Goal: Task Accomplishment & Management: Complete application form

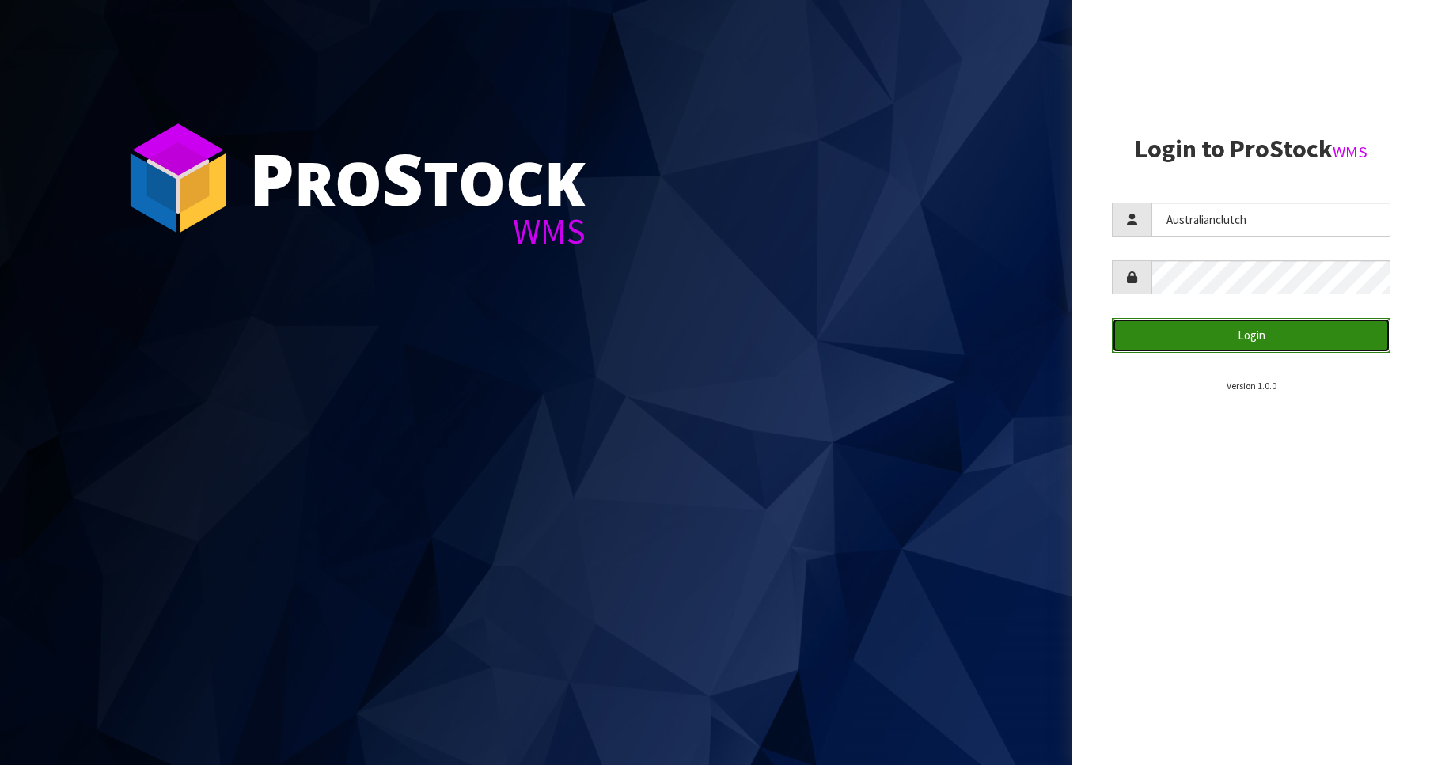
click at [1290, 326] on button "Login" at bounding box center [1251, 335] width 279 height 34
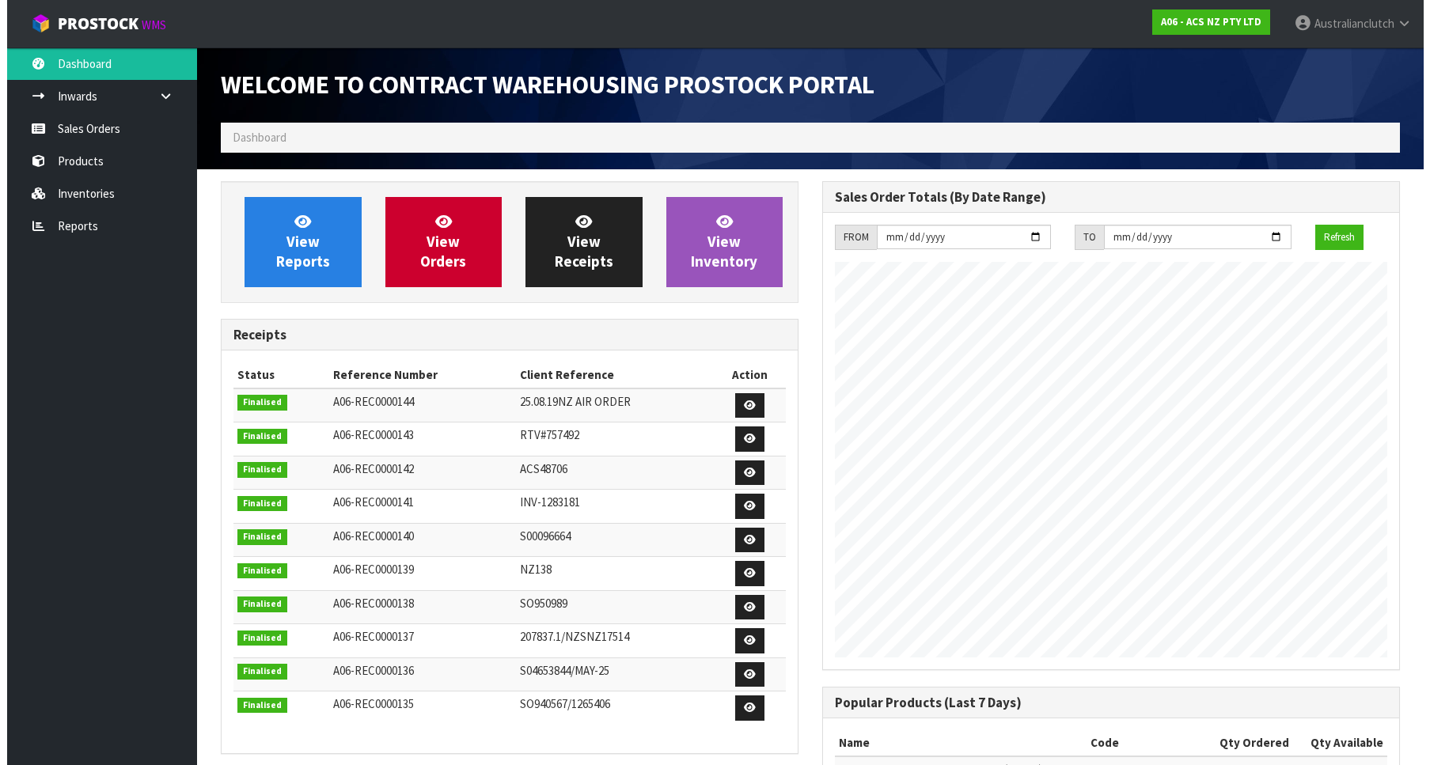
scroll to position [878, 601]
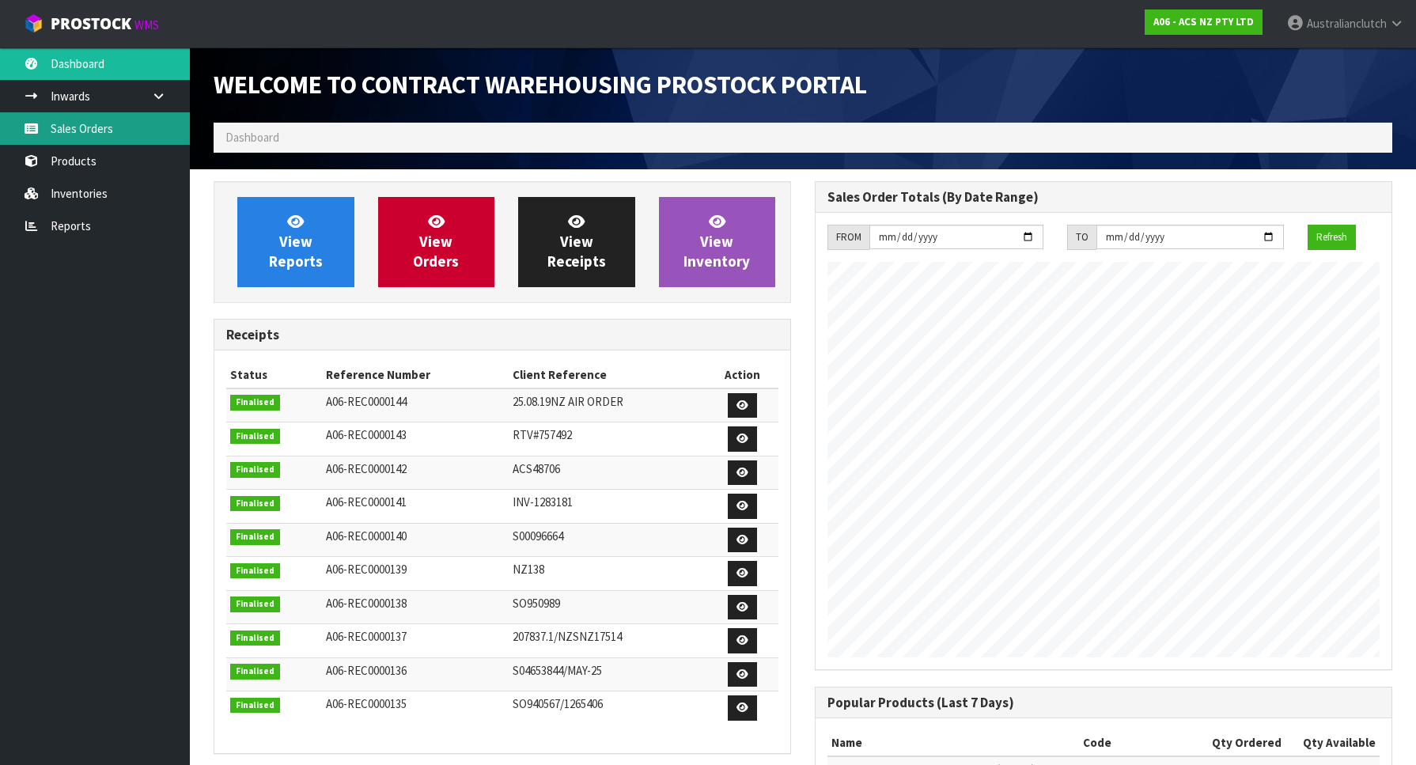
click at [35, 124] on icon at bounding box center [31, 129] width 15 height 12
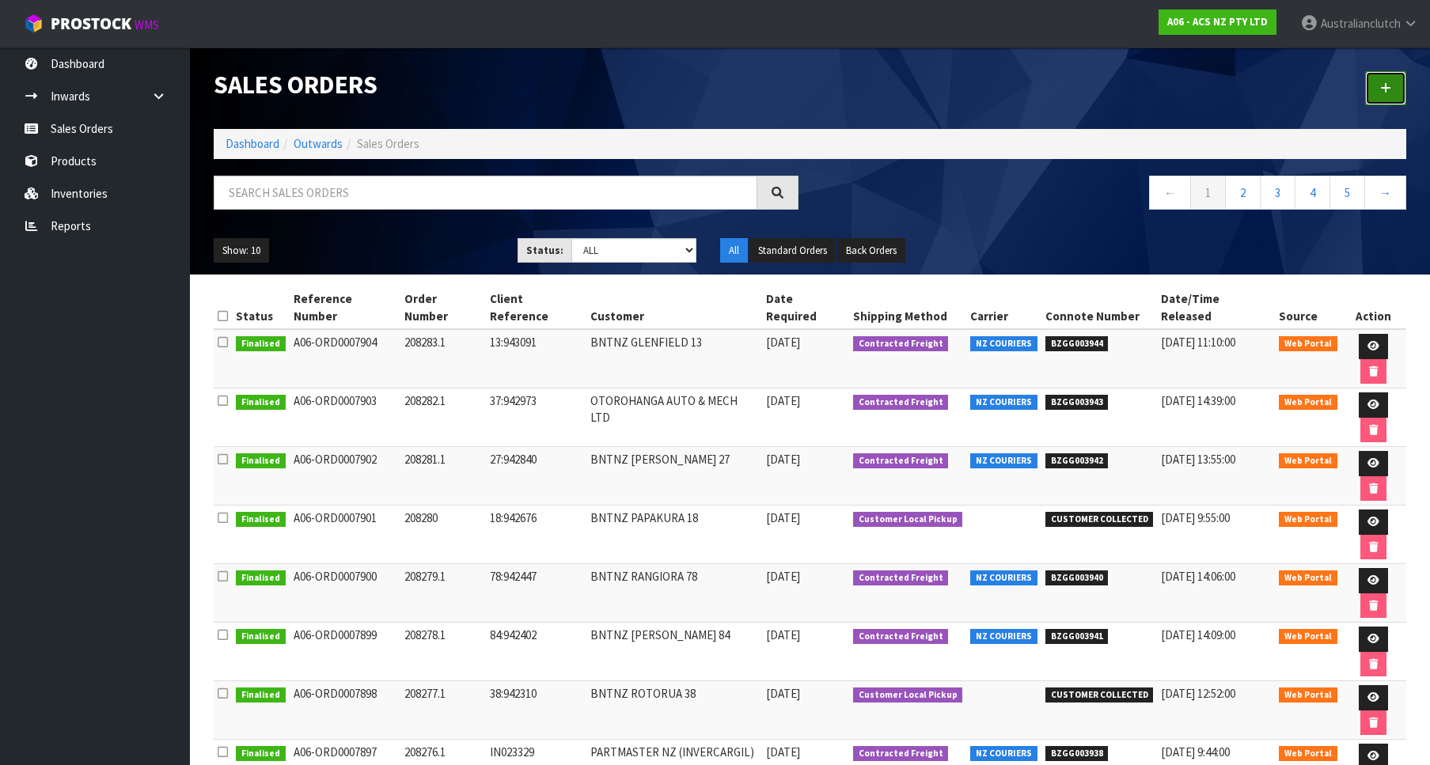
click at [1389, 75] on link at bounding box center [1385, 88] width 41 height 34
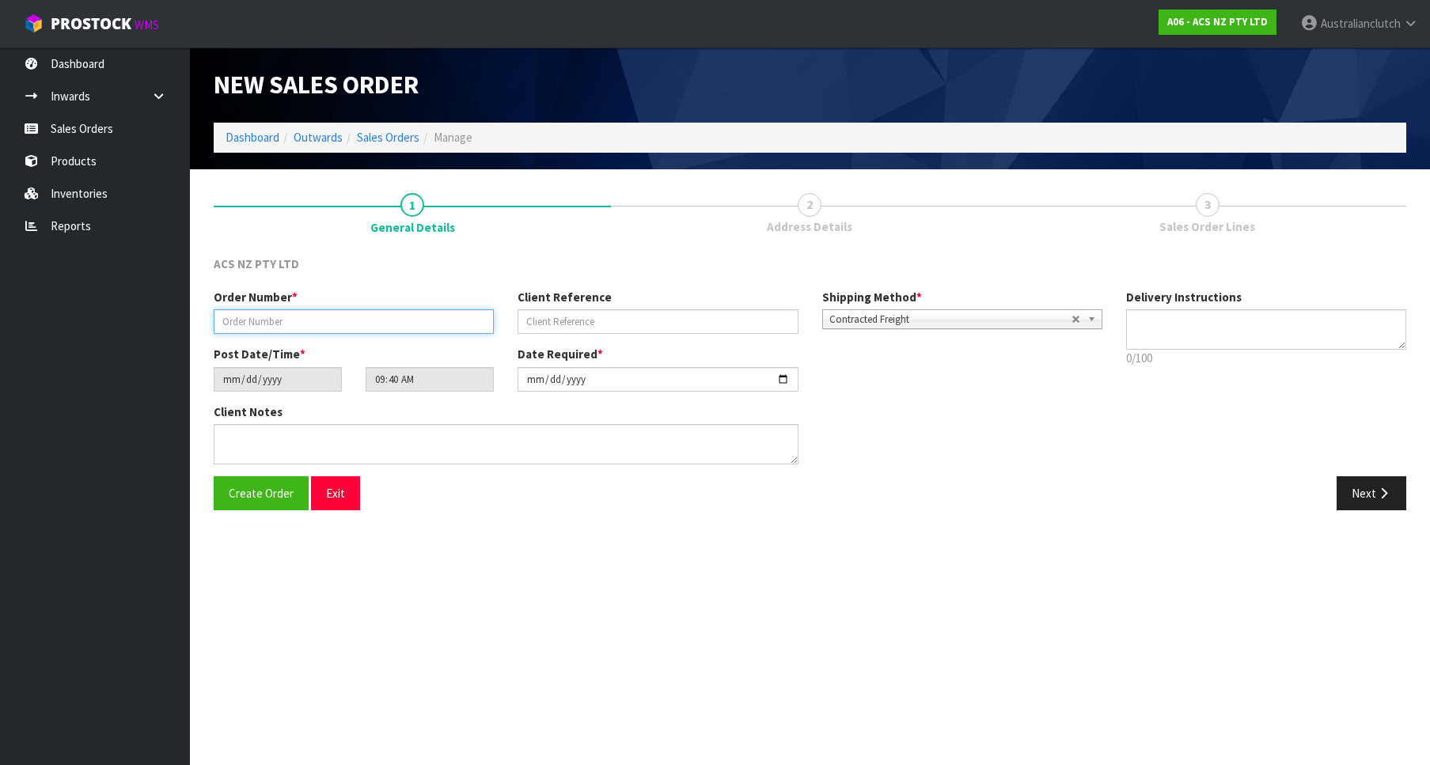
click at [305, 317] on input "text" at bounding box center [354, 321] width 280 height 25
paste input "208284.1"
type input "208284.1"
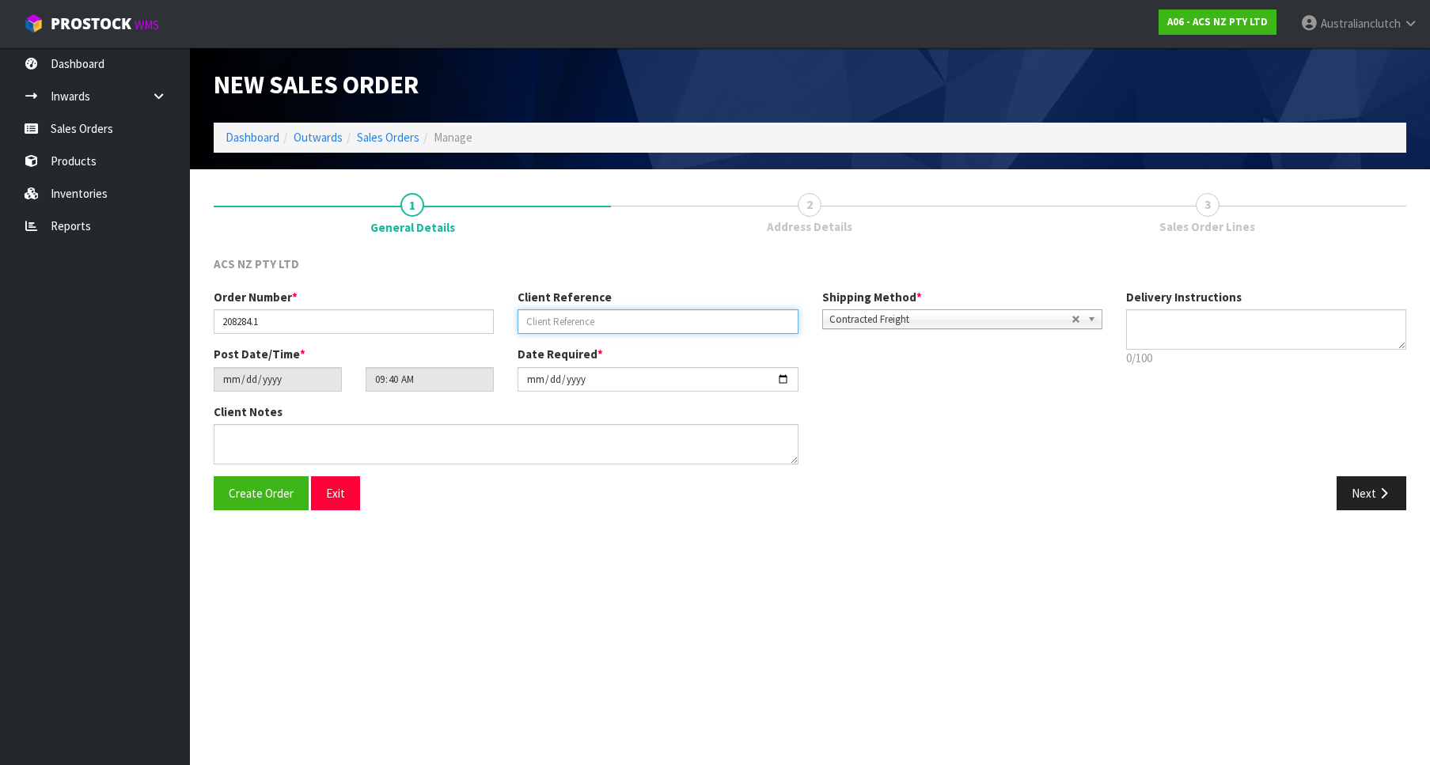
click at [546, 310] on input "text" at bounding box center [657, 321] width 280 height 25
paste input "61:944077"
type input "61:944077"
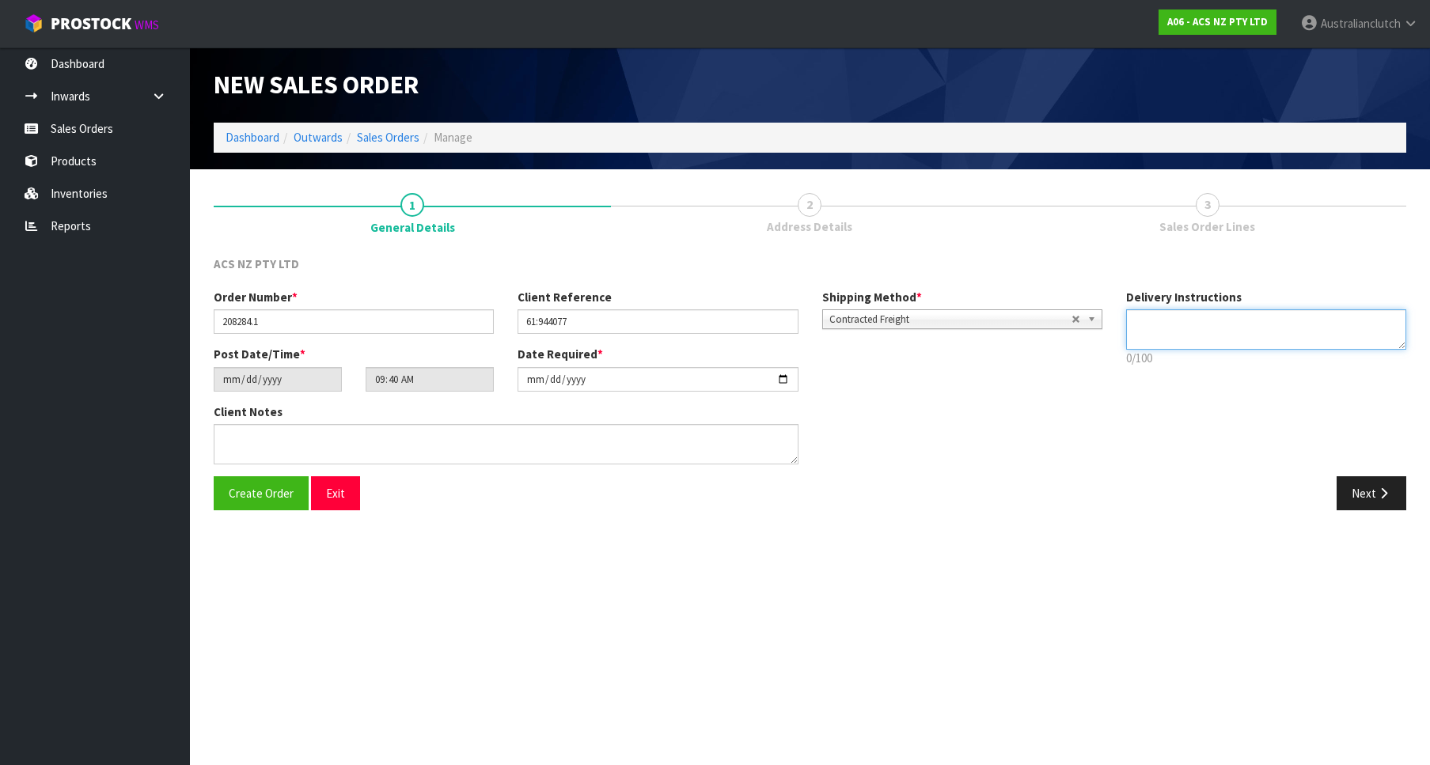
click at [1268, 332] on textarea at bounding box center [1266, 329] width 280 height 40
type textarea "PLEASE SEND VIA NZC"
click at [1367, 515] on div "Create Order Exit Next" at bounding box center [810, 499] width 1216 height 46
click at [1359, 500] on button "Next" at bounding box center [1371, 493] width 70 height 34
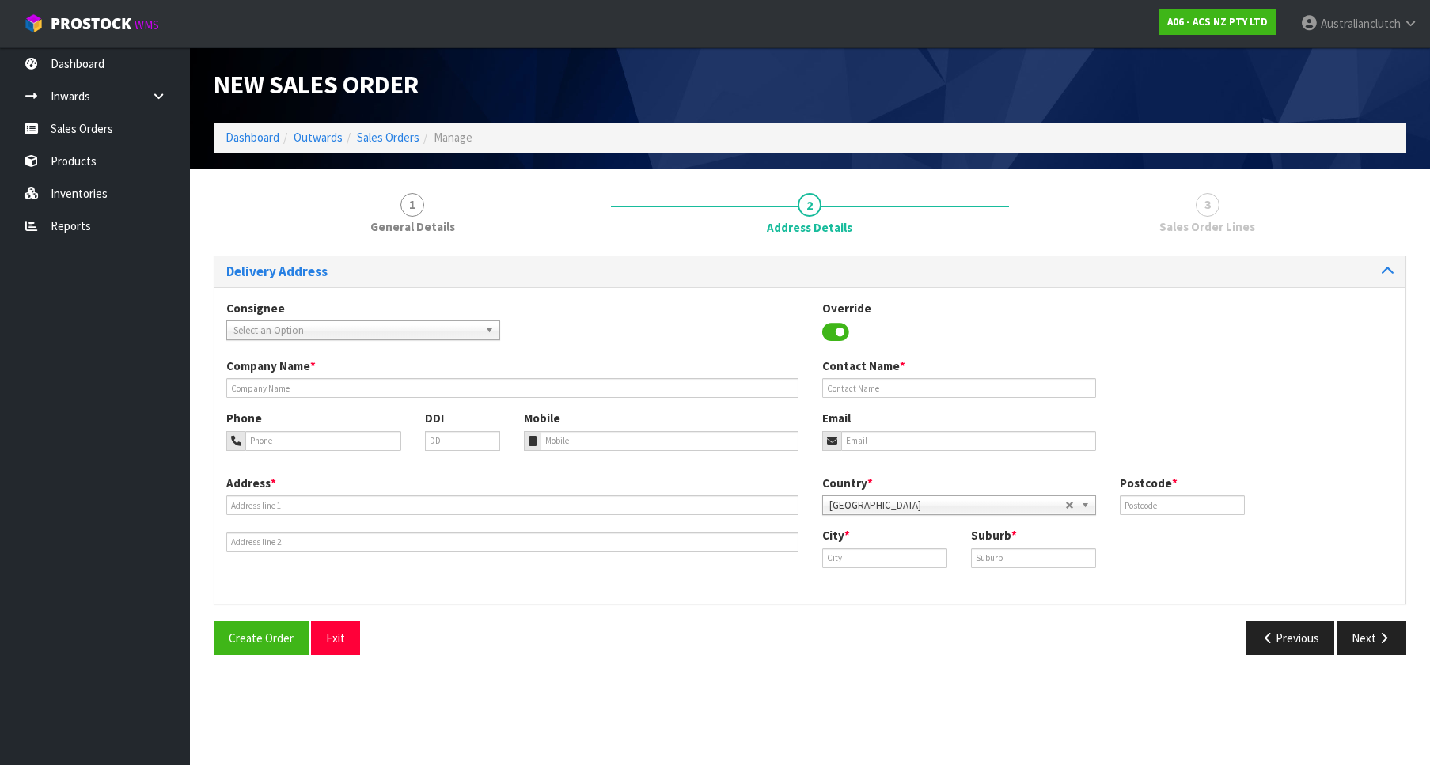
click at [370, 346] on div "Consignee 000001.BAY MECHANICS - BAY MECHANICS 000001A - BRAKE & TRANSMISSION N…" at bounding box center [809, 329] width 1191 height 58
click at [356, 339] on span "Select an Option" at bounding box center [355, 330] width 245 height 19
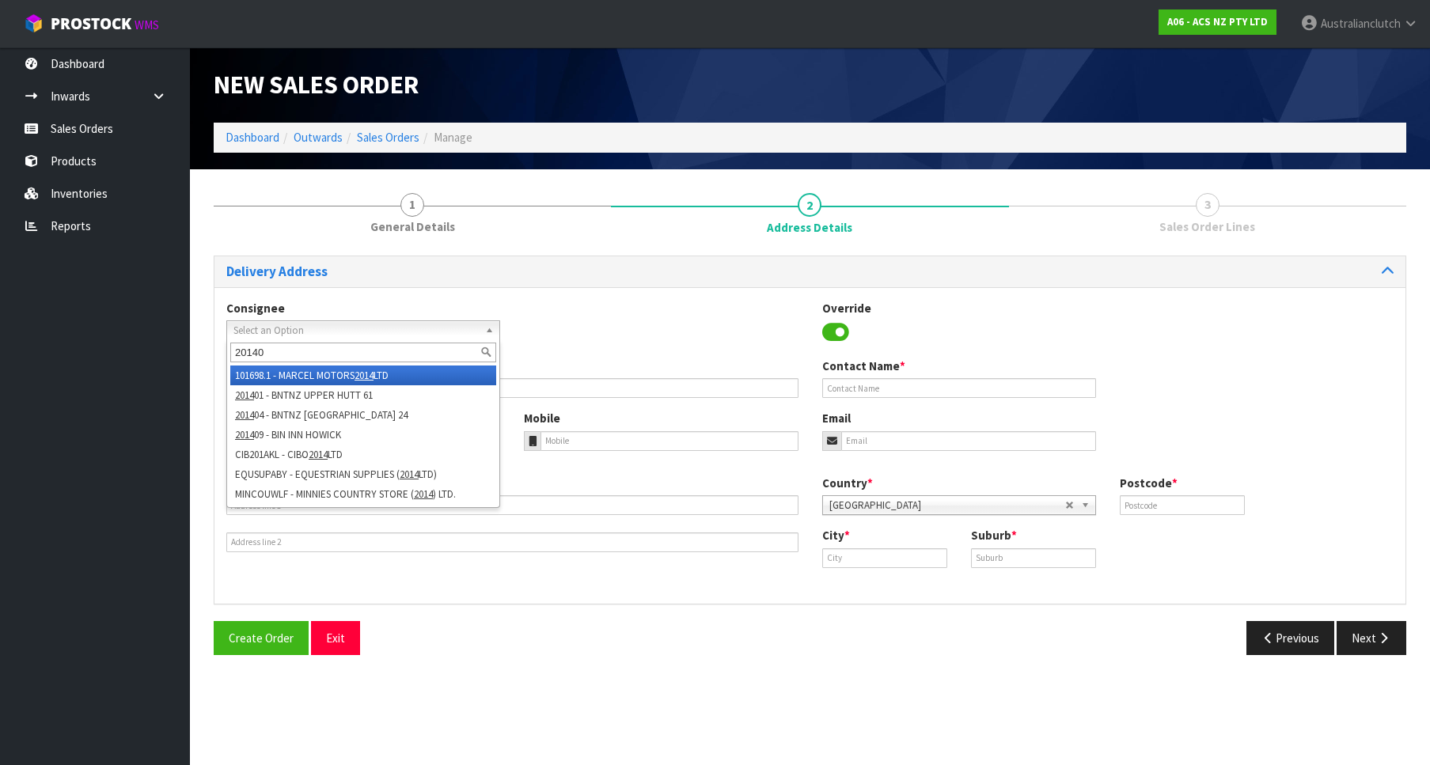
type input "201401"
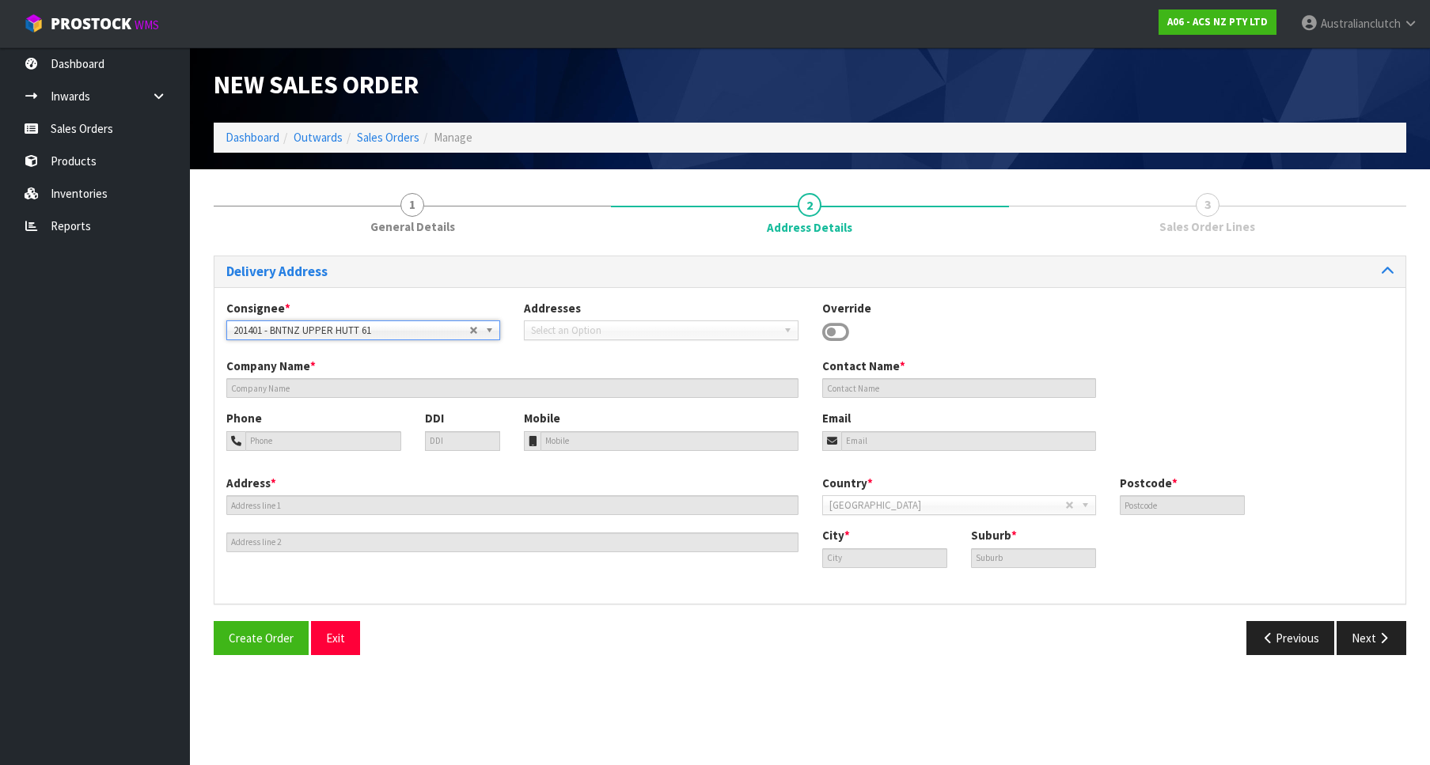
type input "BNTNZ UPPER HUTT 61"
type input "[STREET_ADDRESS]"
type input "5018"
type input "UPPER HUTT"
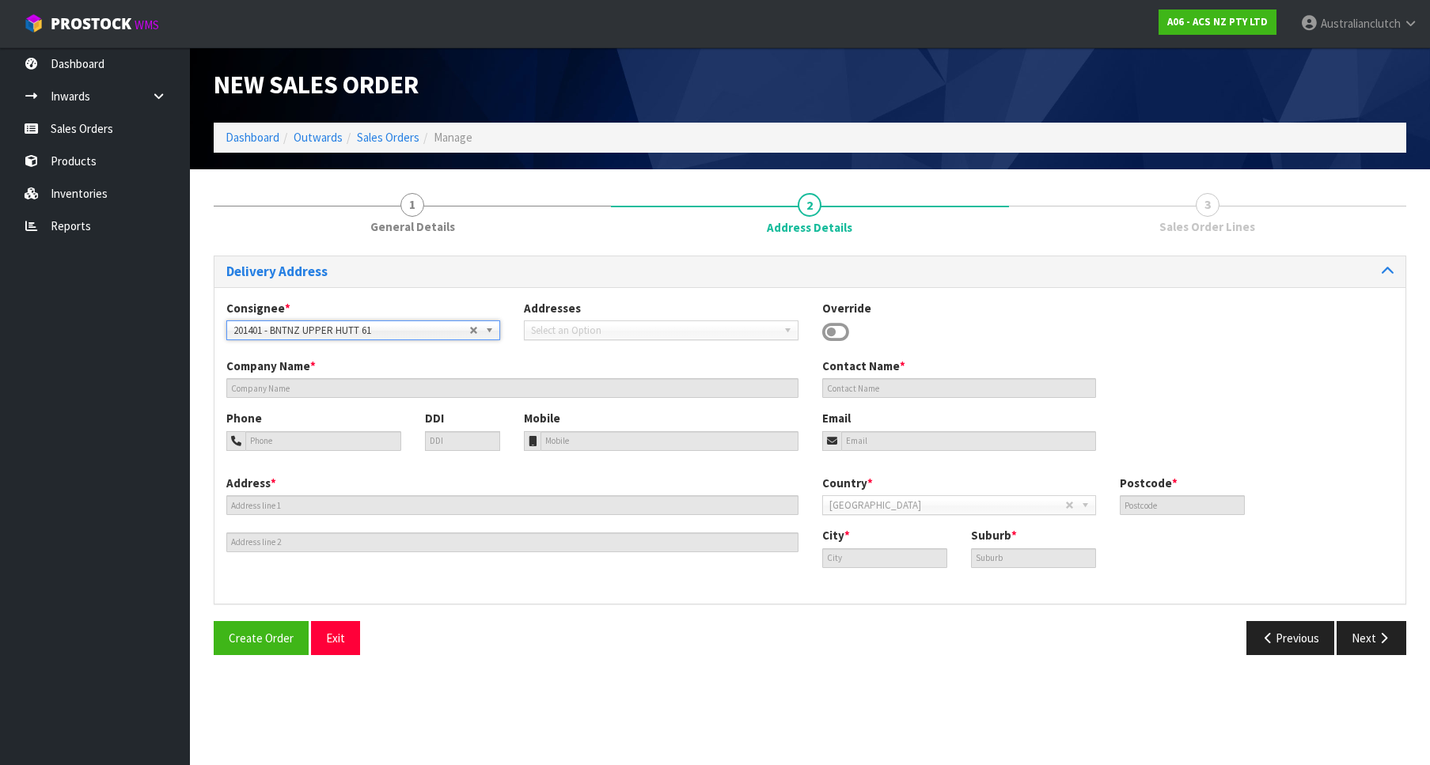
type input "UPPER HUTT"
click at [1363, 651] on button "Next" at bounding box center [1371, 638] width 70 height 34
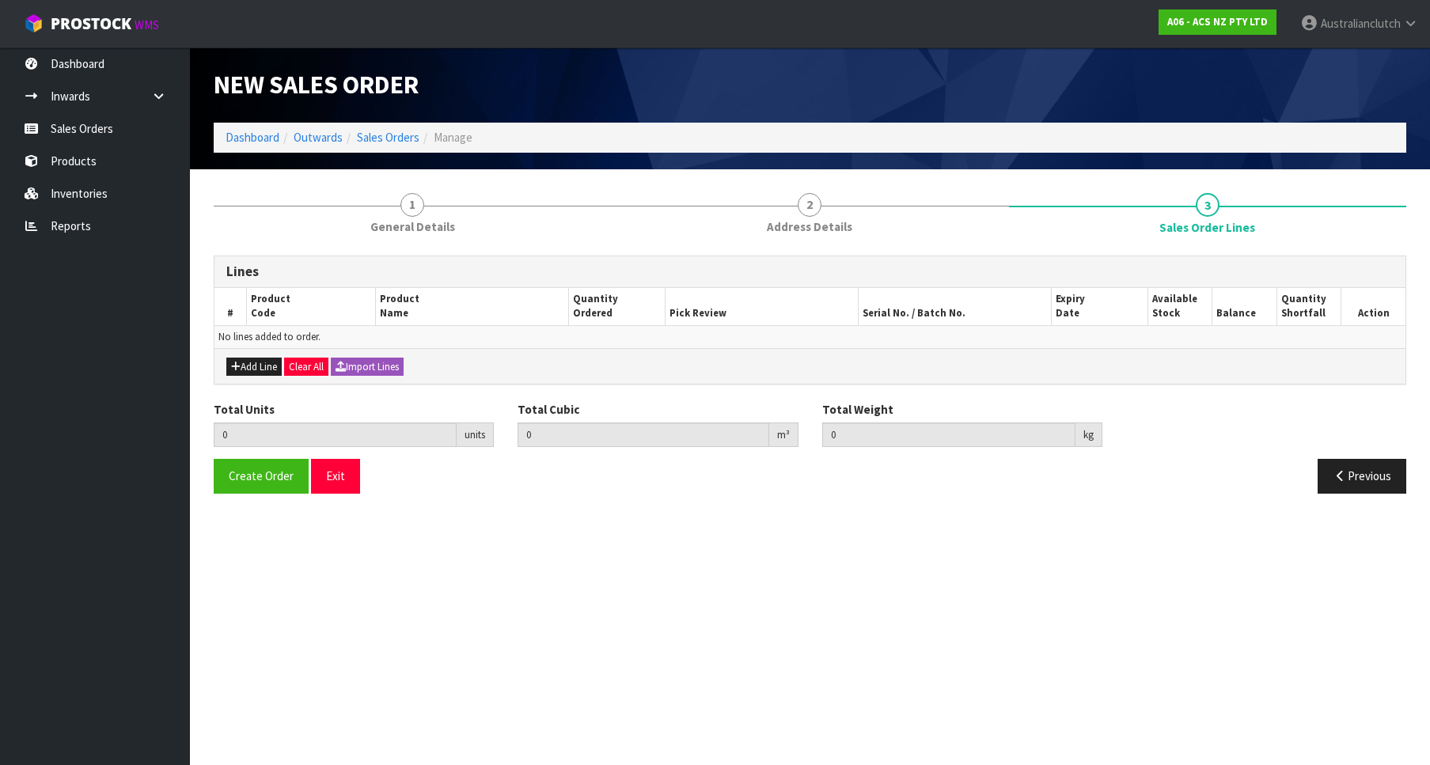
click at [253, 356] on div "Add Line Clear All Import Lines" at bounding box center [809, 366] width 1191 height 36
click at [260, 382] on div "Add Line Clear All Import Lines" at bounding box center [809, 366] width 1191 height 36
click at [261, 366] on button "Add Line" at bounding box center [253, 367] width 55 height 19
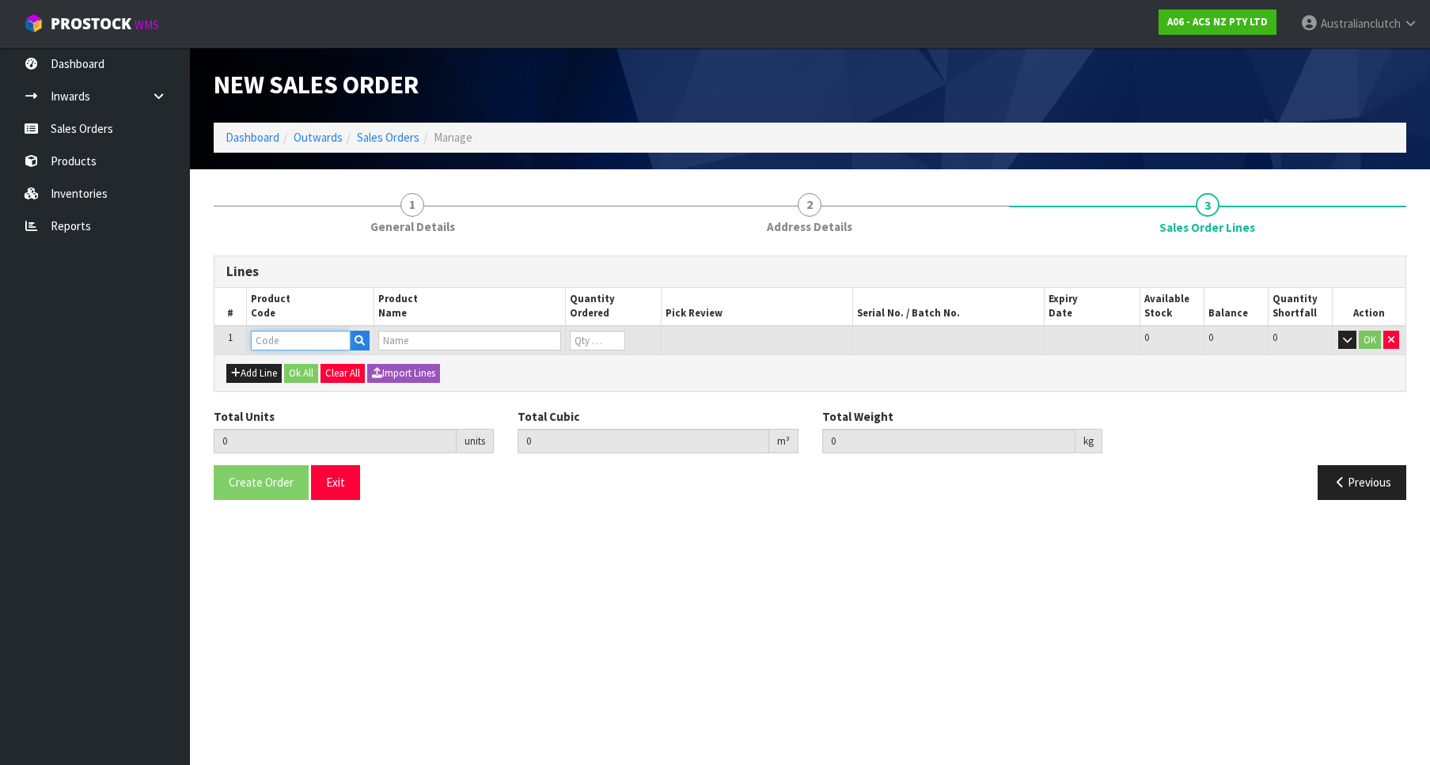
click at [273, 343] on input "text" at bounding box center [301, 341] width 100 height 20
paste input "61:944077"
drag, startPoint x: 304, startPoint y: 338, endPoint x: 142, endPoint y: 340, distance: 162.2
click at [251, 340] on input "61:944077" at bounding box center [301, 341] width 100 height 20
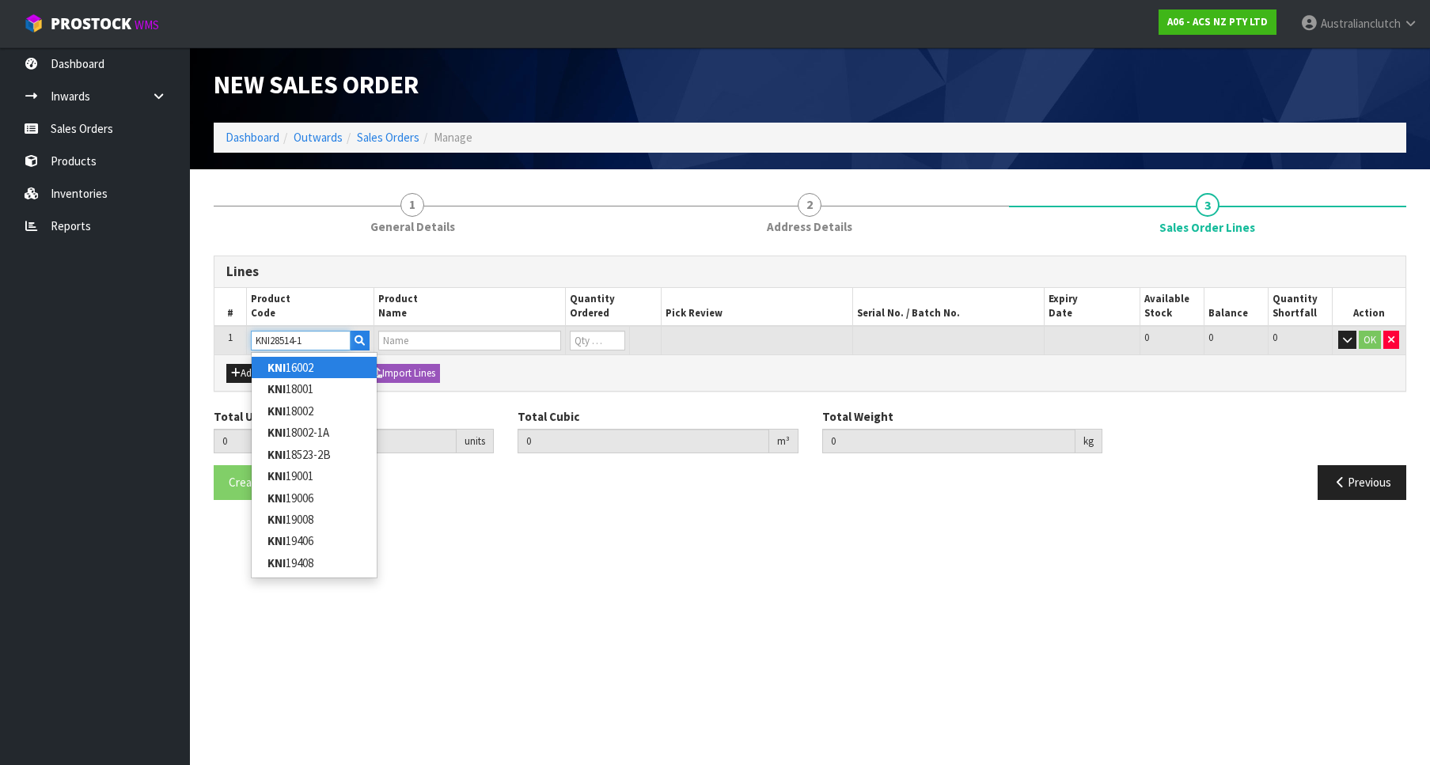
type input "KNI28514-1A"
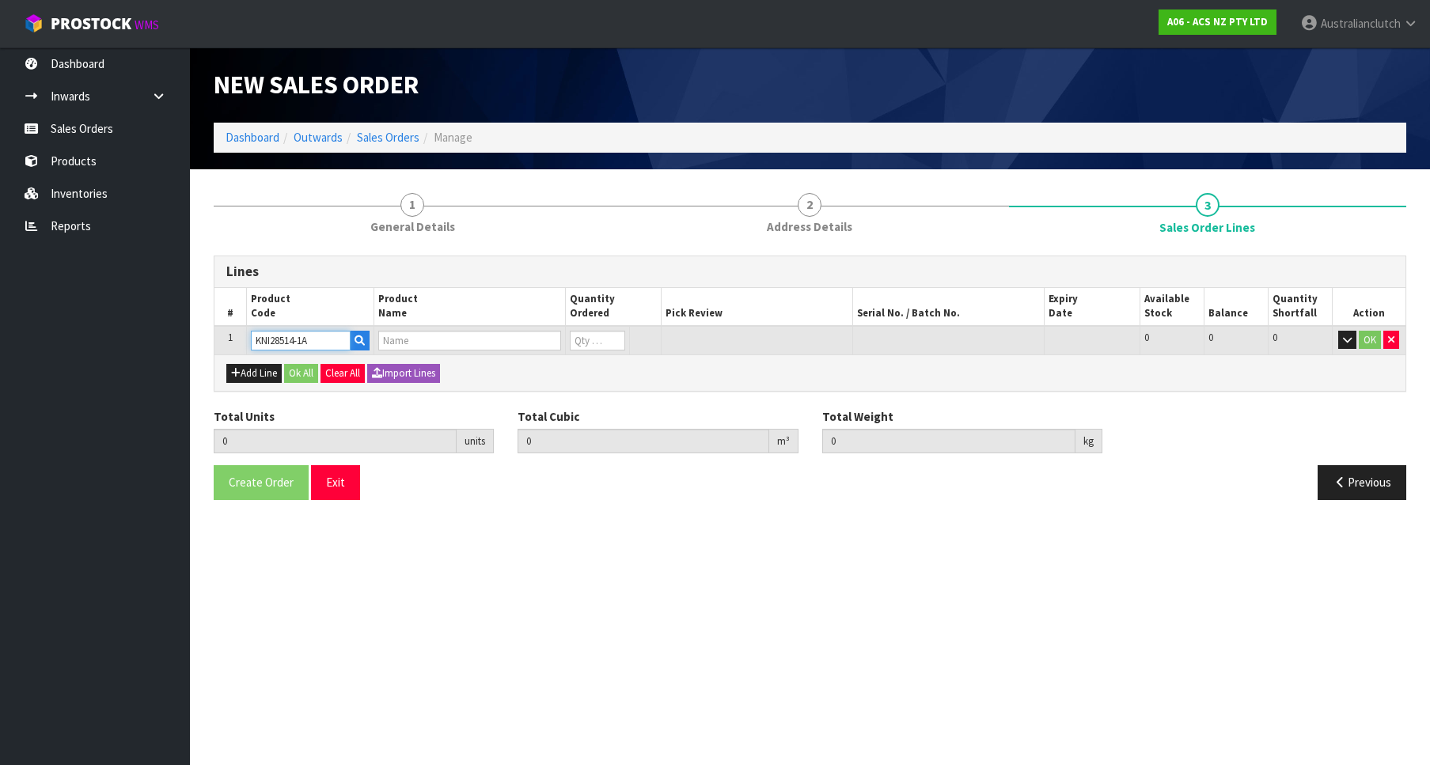
type input "0.000000"
type input "0.000"
type input "KIT HD NISSAN PATROL 3.0L INC SMF"
type input "0"
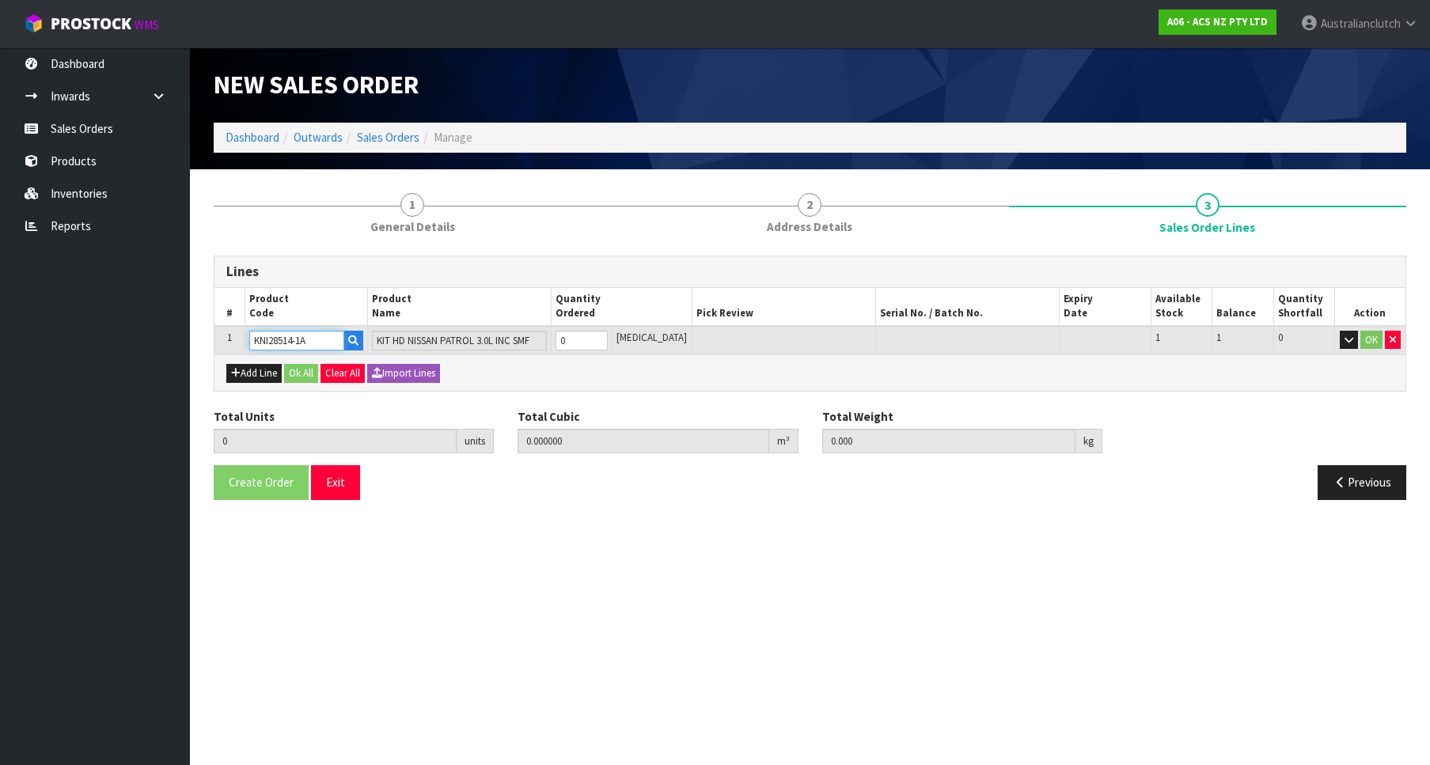
type input "1"
type input "0.0442"
type input "36.84"
type input "1"
click at [608, 335] on input "1" at bounding box center [581, 341] width 52 height 20
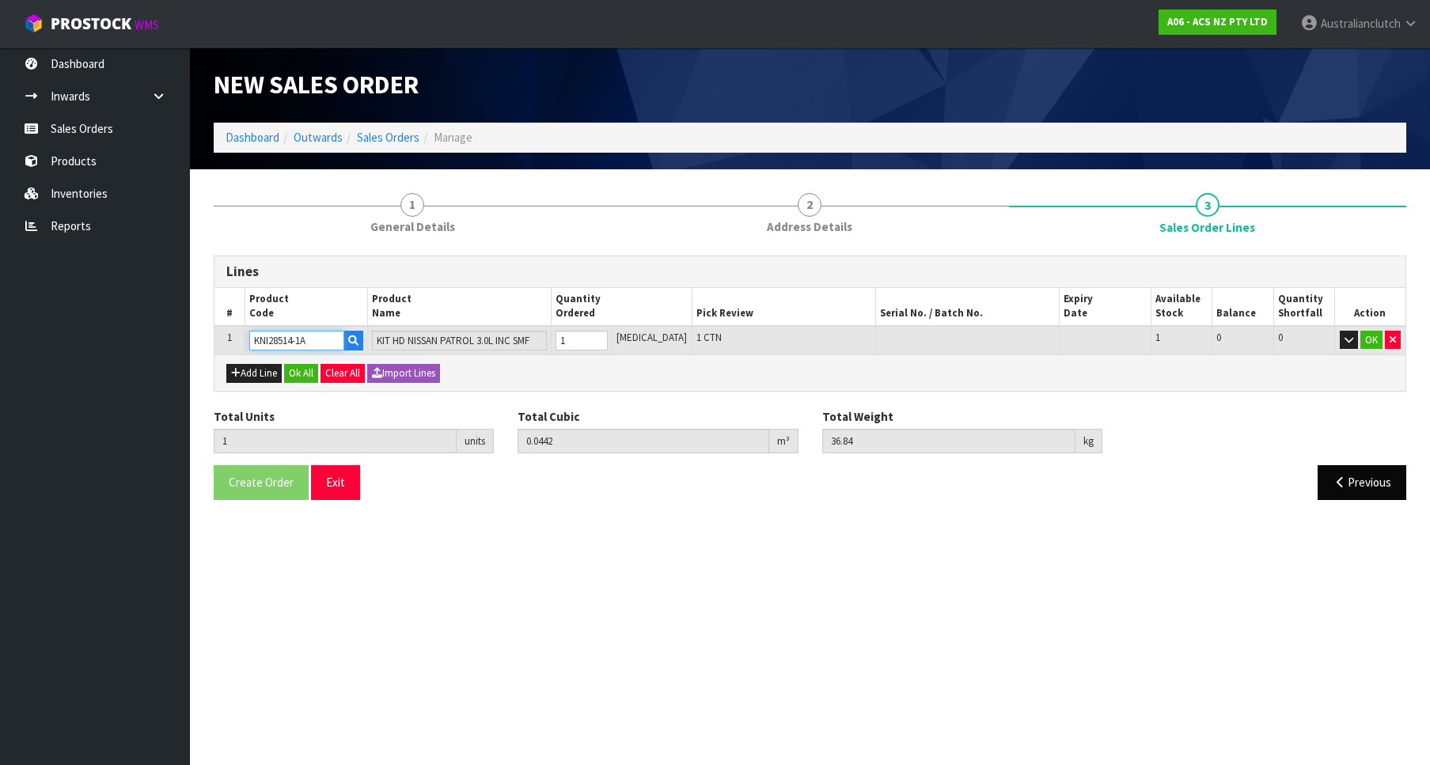
type input "KNI28514-1A"
drag, startPoint x: 1373, startPoint y: 487, endPoint x: 1358, endPoint y: 500, distance: 20.2
click at [1370, 487] on button "Previous" at bounding box center [1361, 482] width 89 height 34
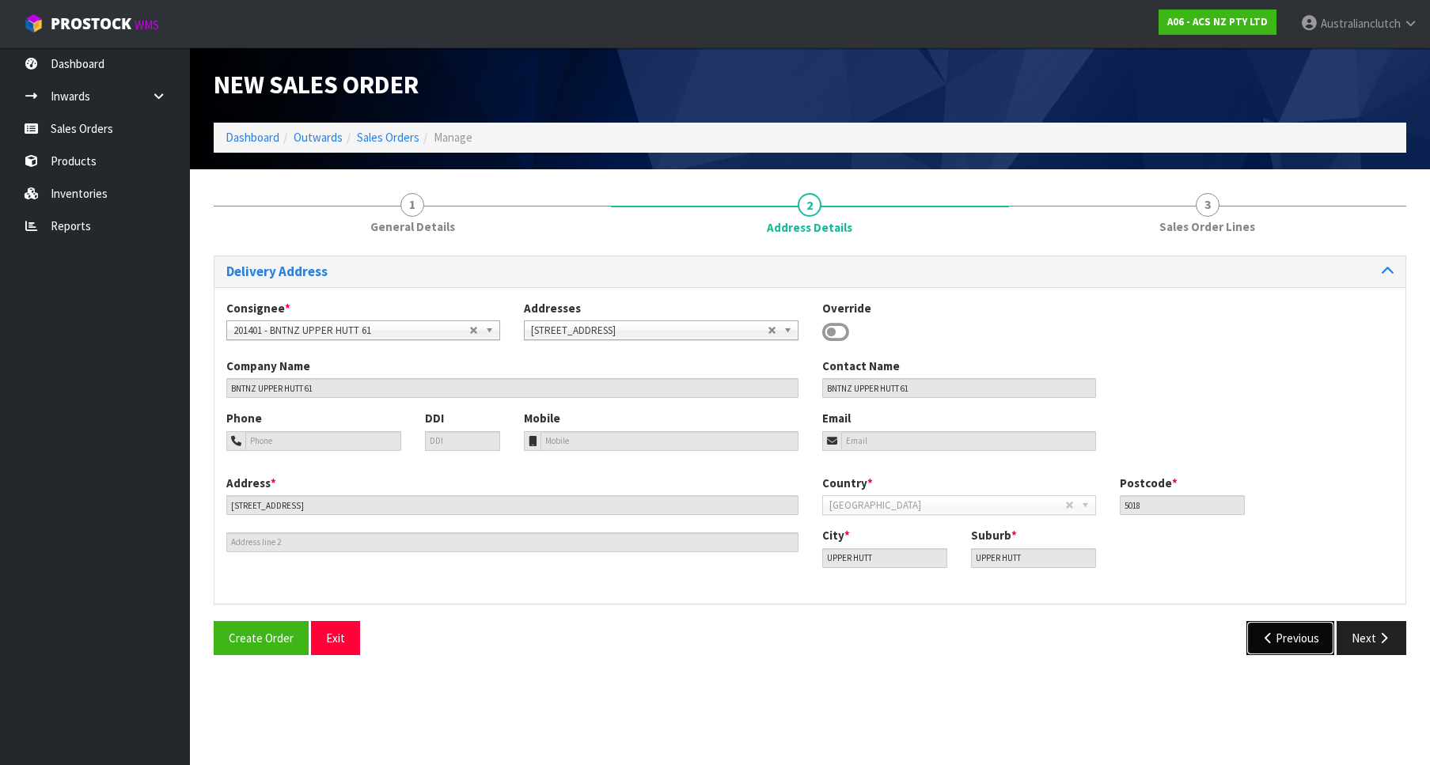
click at [1292, 631] on button "Previous" at bounding box center [1290, 638] width 89 height 34
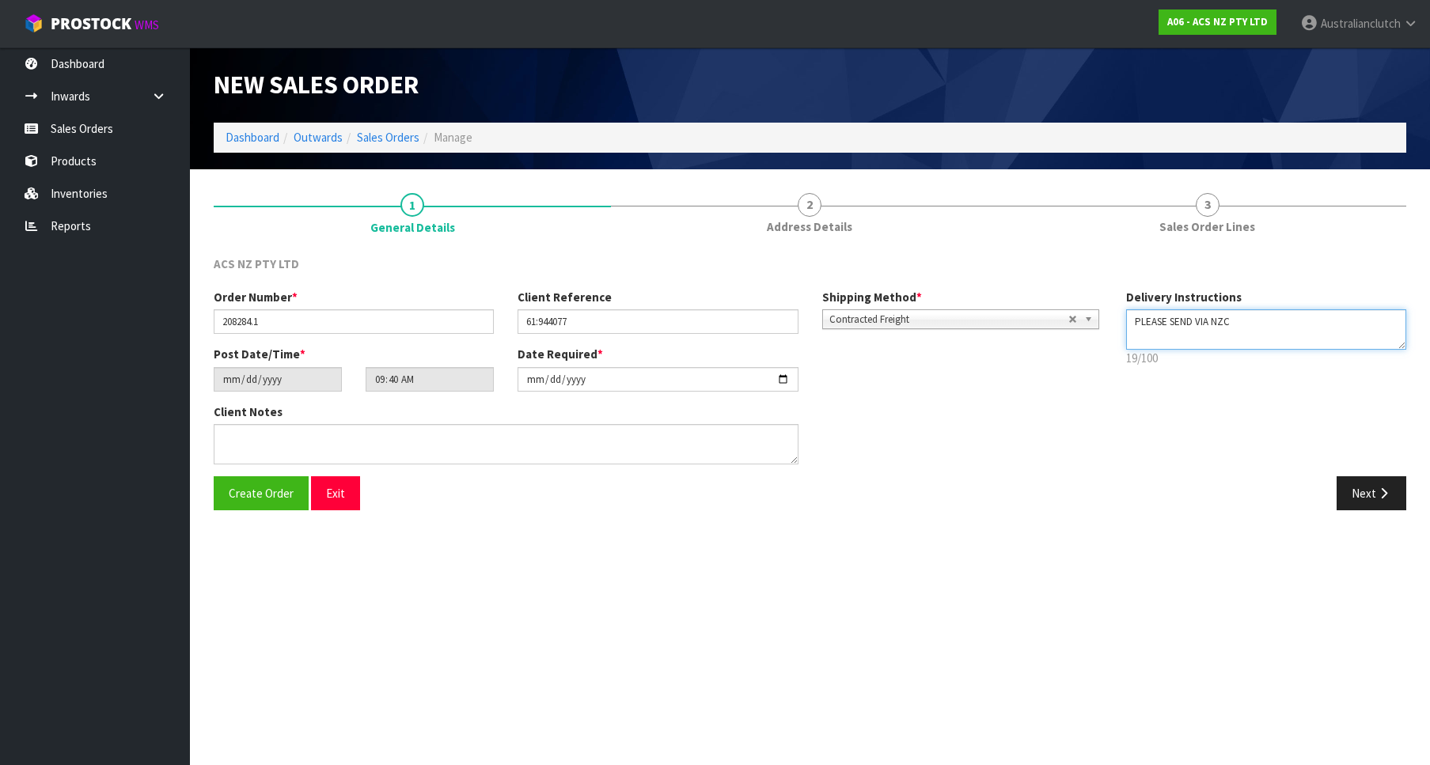
click at [1239, 332] on textarea at bounding box center [1266, 329] width 280 height 40
type textarea "PLEASE SEND VIA MAINFREIGHT"
drag, startPoint x: 1370, startPoint y: 464, endPoint x: 1378, endPoint y: 471, distance: 10.1
click at [1374, 464] on div "Order Number * 208284.1 Client Reference 61:944077 Shipping Method * Pickup Con…" at bounding box center [810, 383] width 1216 height 188
click at [1384, 483] on button "Next" at bounding box center [1371, 493] width 70 height 34
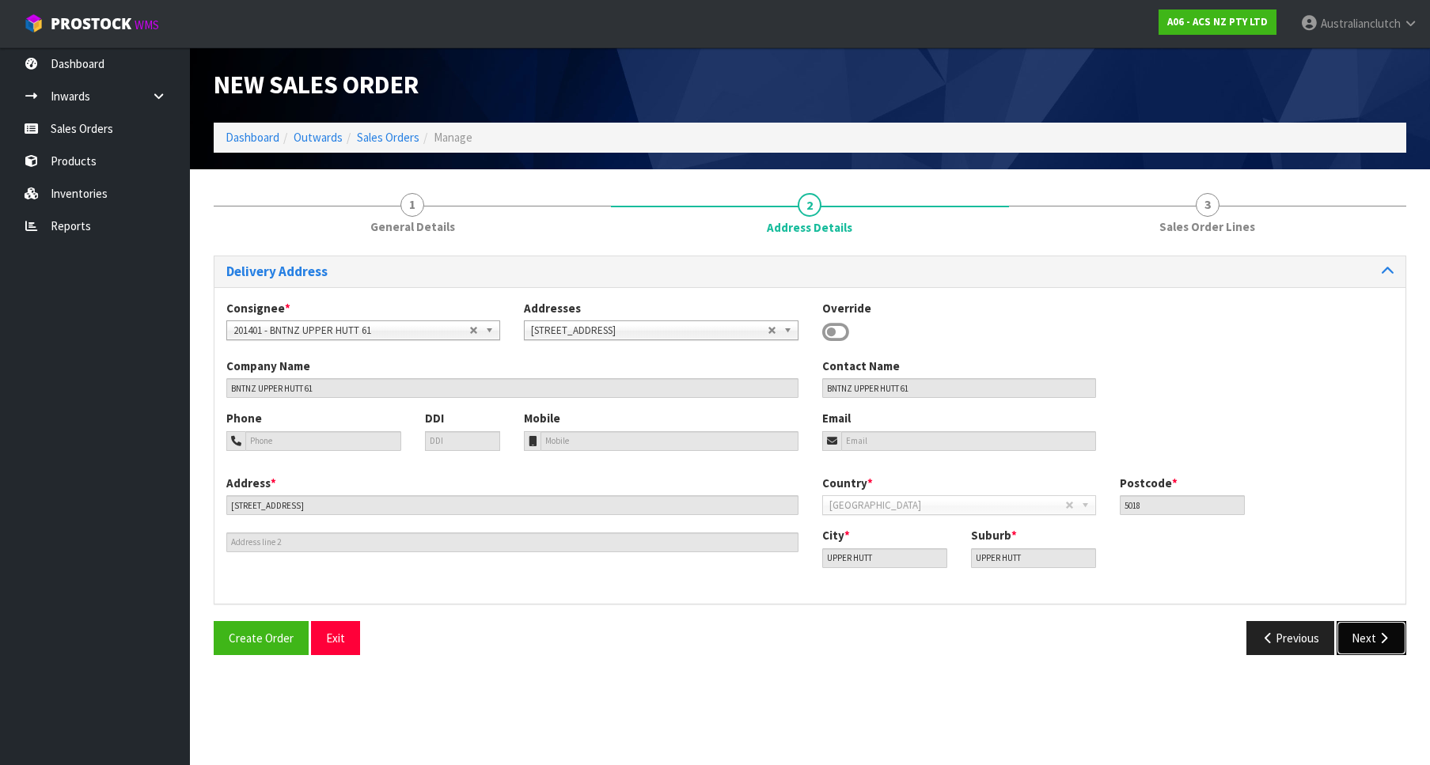
click at [1382, 649] on button "Next" at bounding box center [1371, 638] width 70 height 34
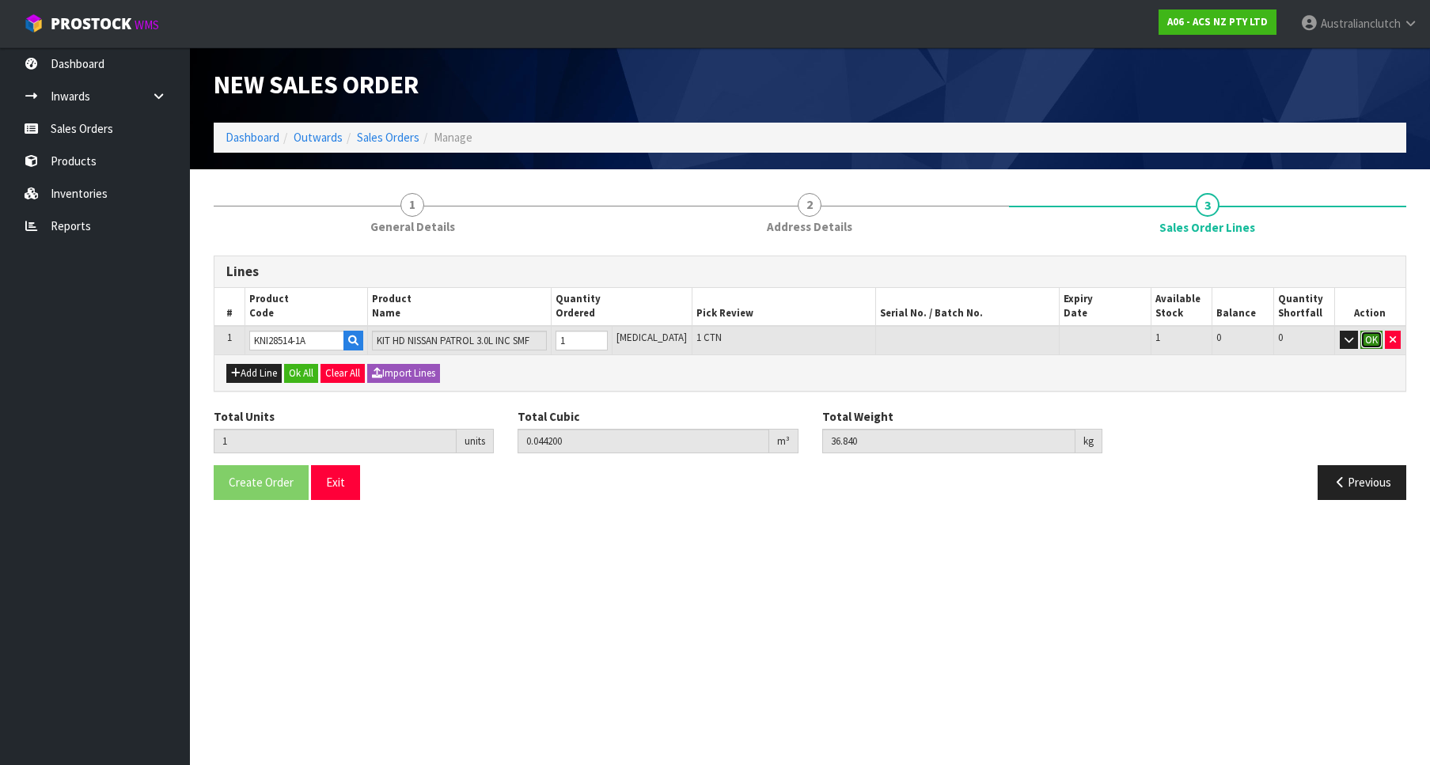
click at [1368, 335] on button "OK" at bounding box center [1371, 340] width 22 height 19
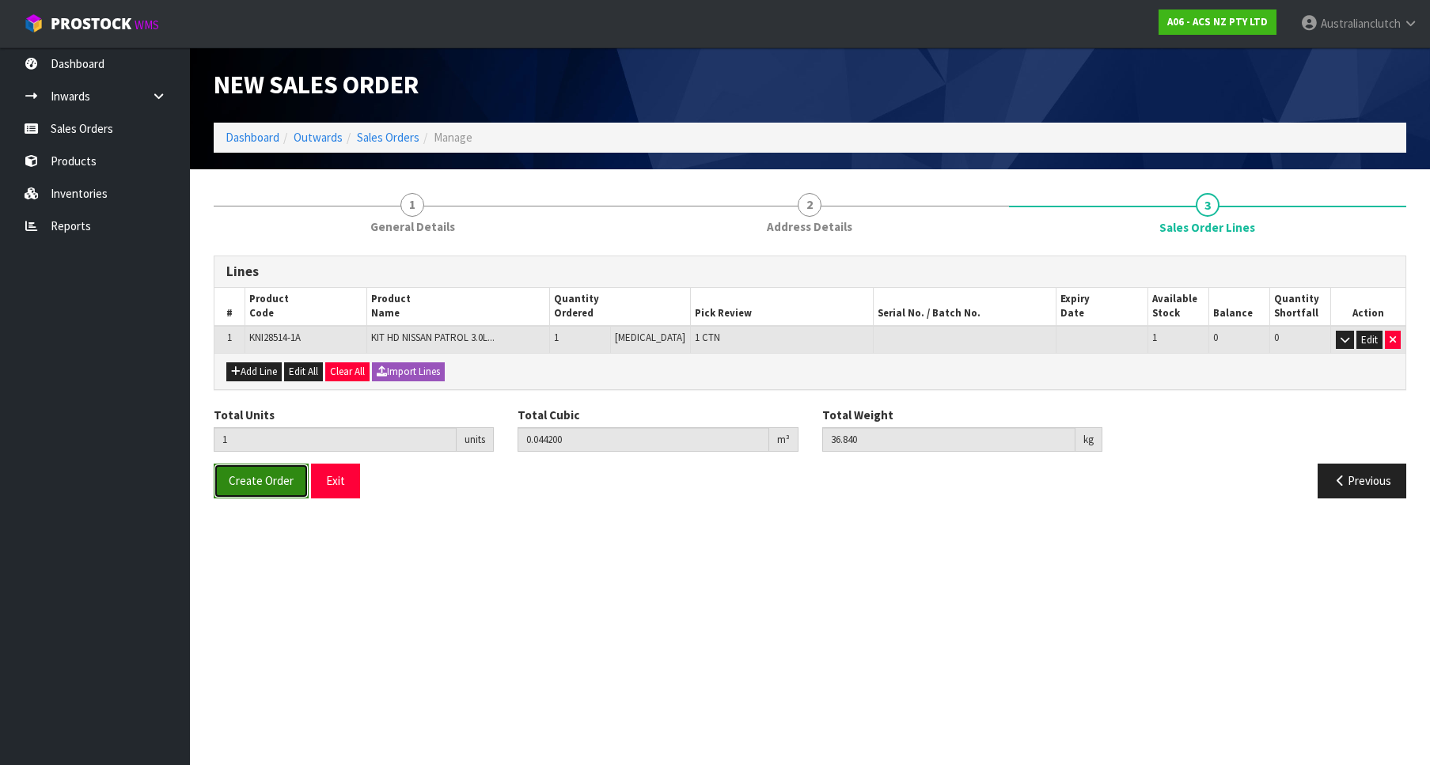
click at [271, 465] on button "Create Order" at bounding box center [261, 481] width 95 height 34
